Goal: Task Accomplishment & Management: Manage account settings

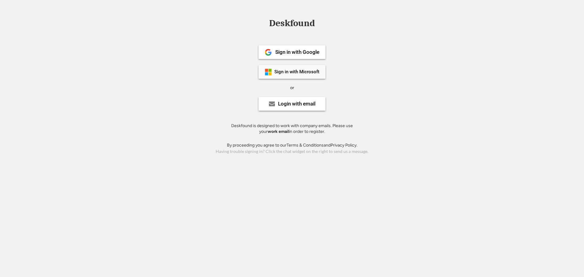
click at [299, 70] on div "Sign in with Microsoft" at bounding box center [296, 72] width 45 height 5
click at [287, 74] on div "Sign in with Microsoft" at bounding box center [291, 72] width 67 height 14
click at [285, 108] on div "Login with email" at bounding box center [291, 104] width 67 height 14
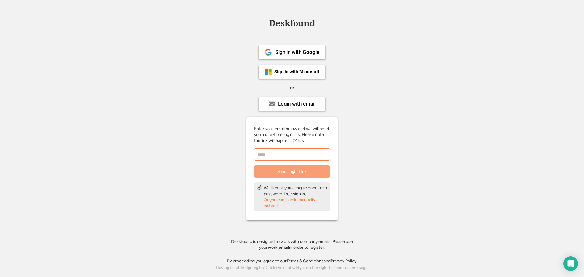
click at [281, 155] on input "email" at bounding box center [292, 154] width 76 height 12
click at [290, 201] on div "Or you can sign in manually instead." at bounding box center [295, 203] width 64 height 12
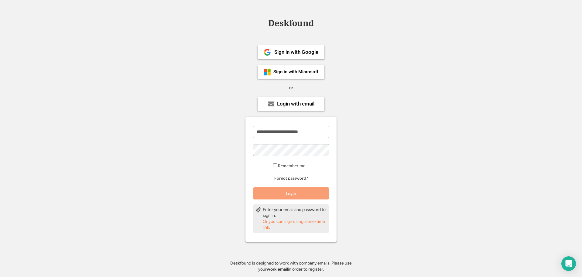
click at [292, 135] on input "**********" at bounding box center [291, 132] width 76 height 12
click at [302, 193] on button "Login" at bounding box center [291, 193] width 76 height 12
